Goal: Task Accomplishment & Management: Use online tool/utility

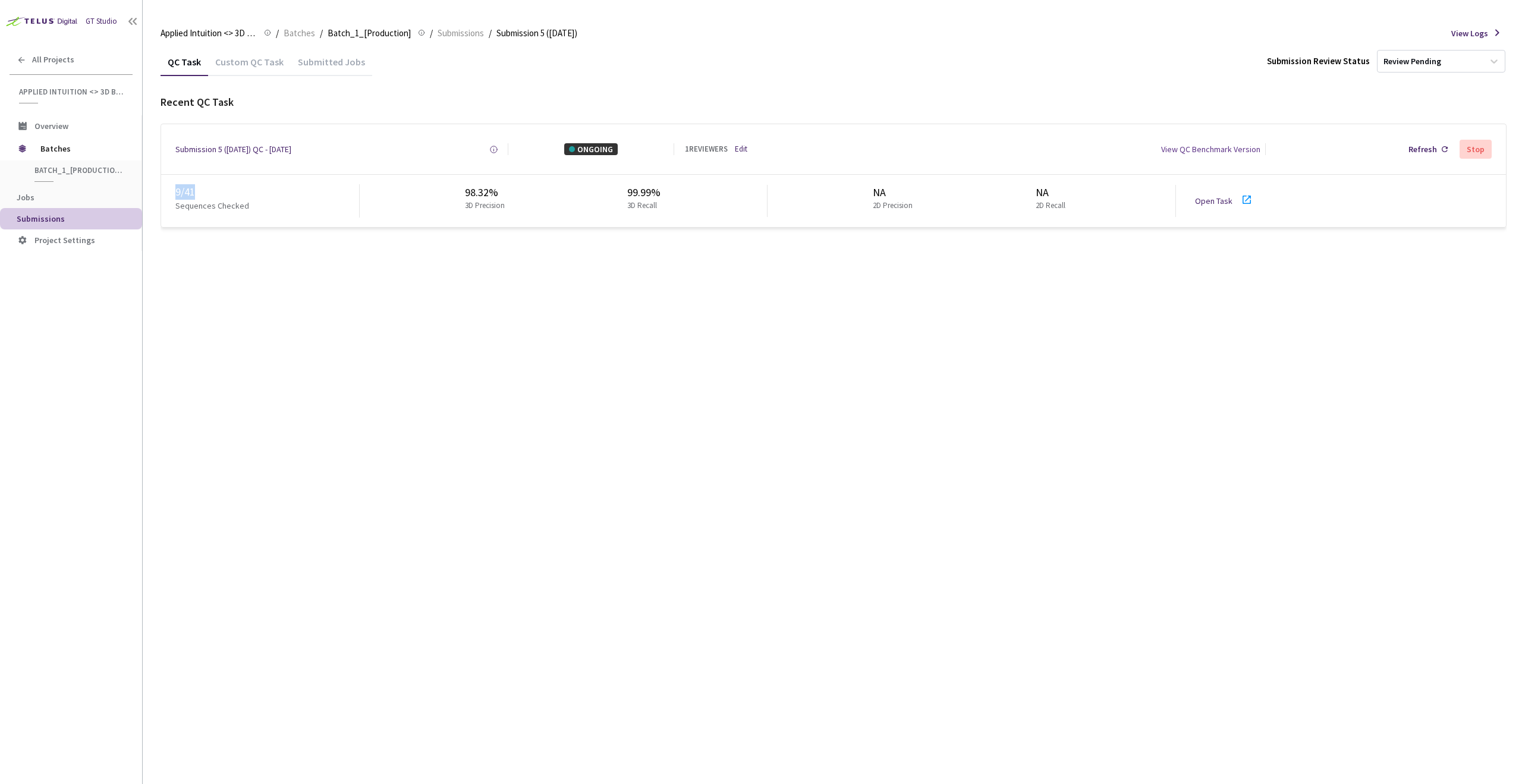
drag, startPoint x: 176, startPoint y: 192, endPoint x: 199, endPoint y: 189, distance: 23.2
click at [199, 189] on div "9 / 41" at bounding box center [267, 192] width 183 height 15
click at [228, 240] on div "QC Task Custom QC Task Submitted Jobs Submission Review Status Review Pending R…" at bounding box center [834, 144] width 1346 height 194
click at [970, 54] on div "QC Task Custom QC Task Submitted Jobs Submission Review Status Review Pending" at bounding box center [834, 61] width 1346 height 28
click at [860, 469] on div "QC Task Custom QC Task Submitted Jobs Submission Review Status Review Pending R…" at bounding box center [834, 415] width 1346 height 737
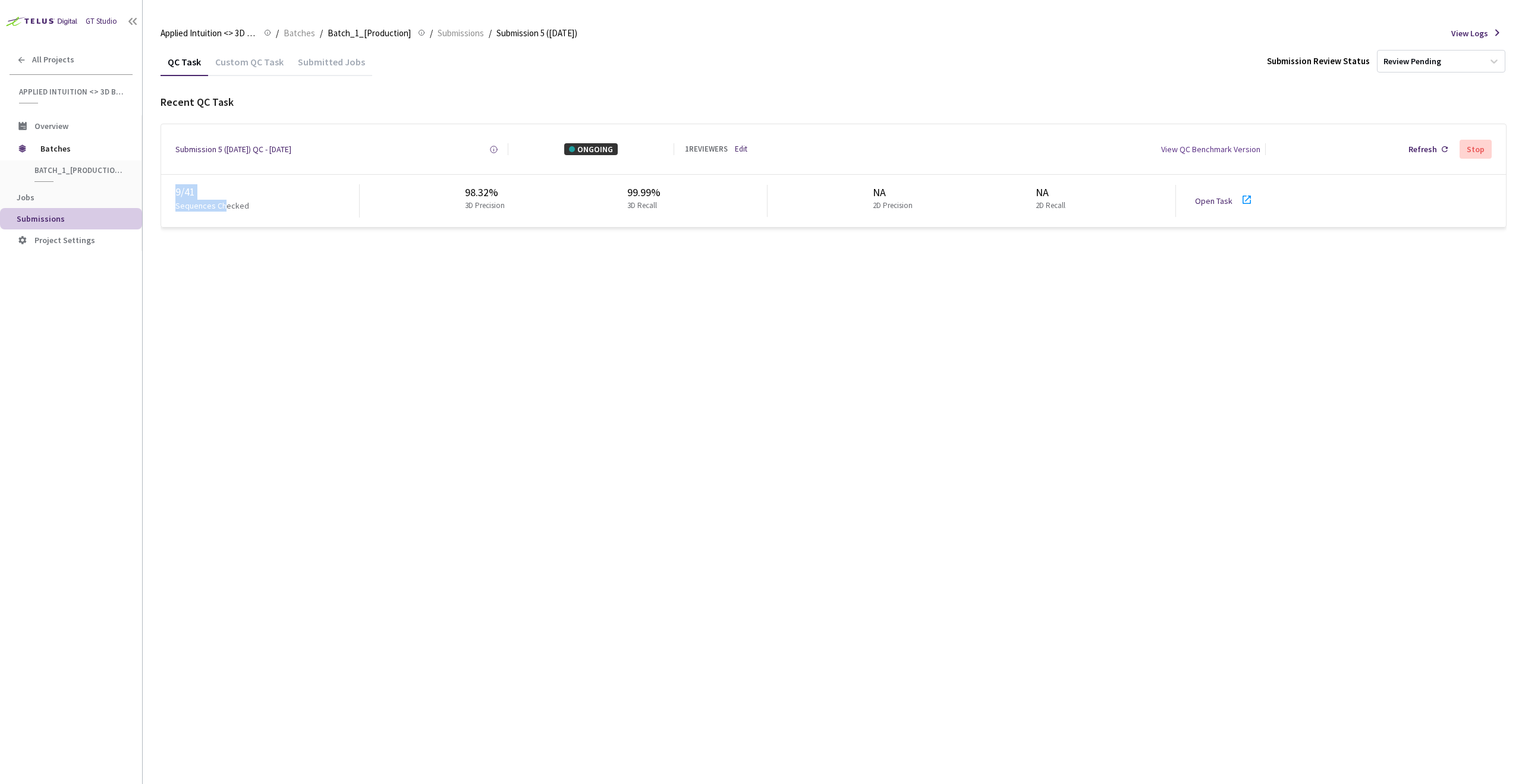
drag, startPoint x: 177, startPoint y: 197, endPoint x: 223, endPoint y: 201, distance: 46.2
click at [223, 201] on div "9 / 41 Sequences Checked" at bounding box center [267, 200] width 184 height 34
click at [223, 259] on div "QC Task Custom QC Task Submitted Jobs Submission Review Status Review Pending R…" at bounding box center [834, 415] width 1346 height 737
click at [470, 288] on div "QC Task Custom QC Task Submitted Jobs Submission Review Status Review Pending R…" at bounding box center [834, 415] width 1346 height 737
click at [1156, 28] on div "Applied Intuition <> 3D BBox - [PERSON_NAME] Applied Intuition <> 3D BBox - [PE…" at bounding box center [834, 33] width 1346 height 28
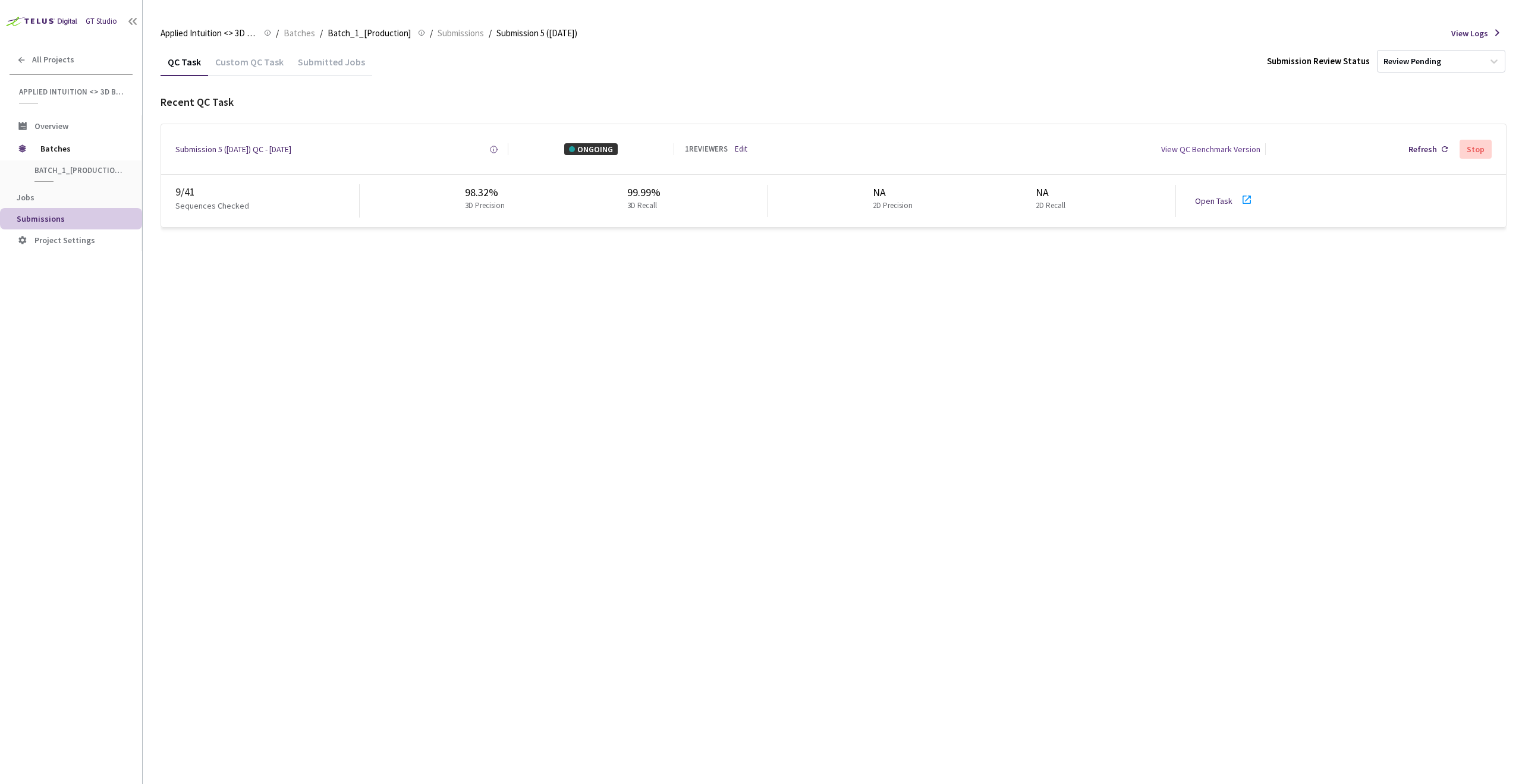
click at [1017, 367] on div "QC Task Custom QC Task Submitted Jobs Submission Review Status Review Pending R…" at bounding box center [834, 415] width 1346 height 737
